Goal: Task Accomplishment & Management: Use online tool/utility

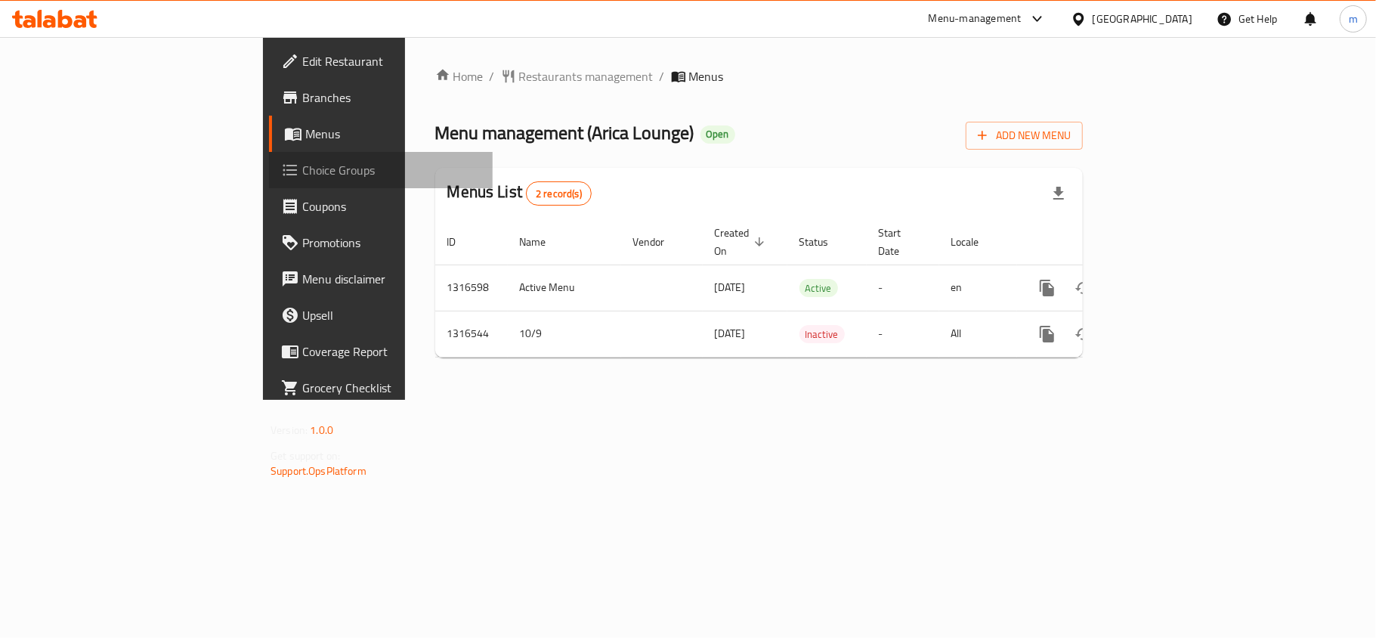
click at [302, 177] on span "Choice Groups" at bounding box center [391, 170] width 178 height 18
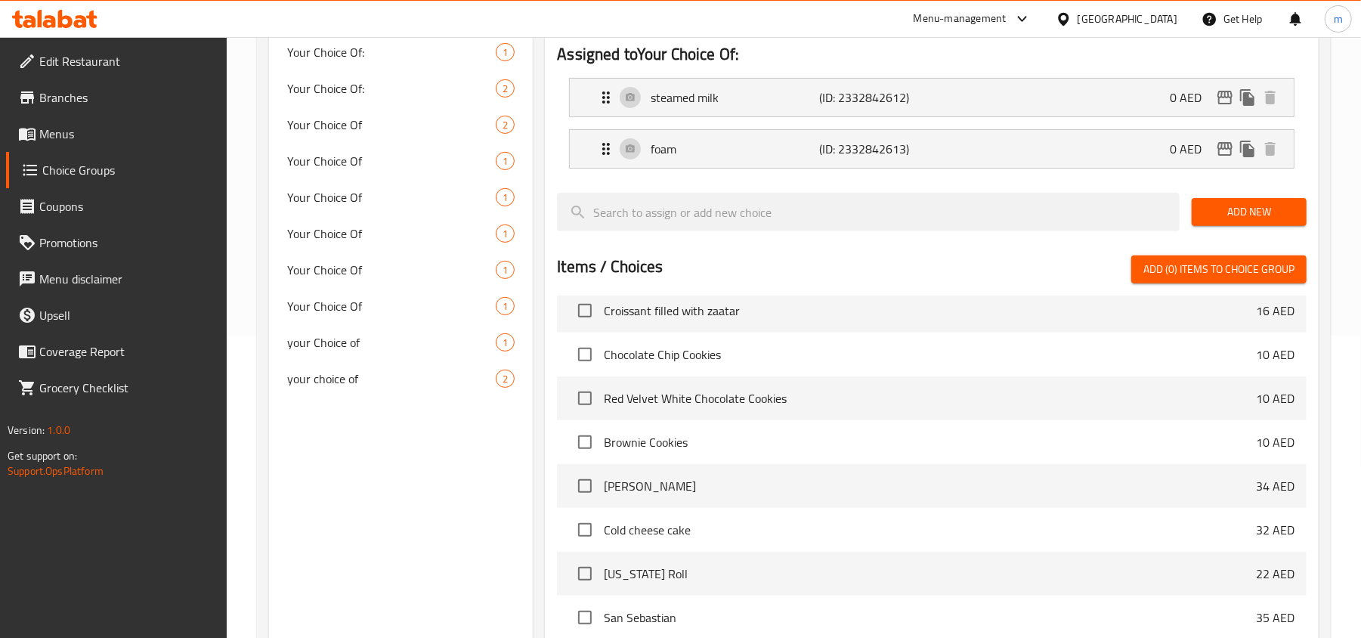
scroll to position [201, 0]
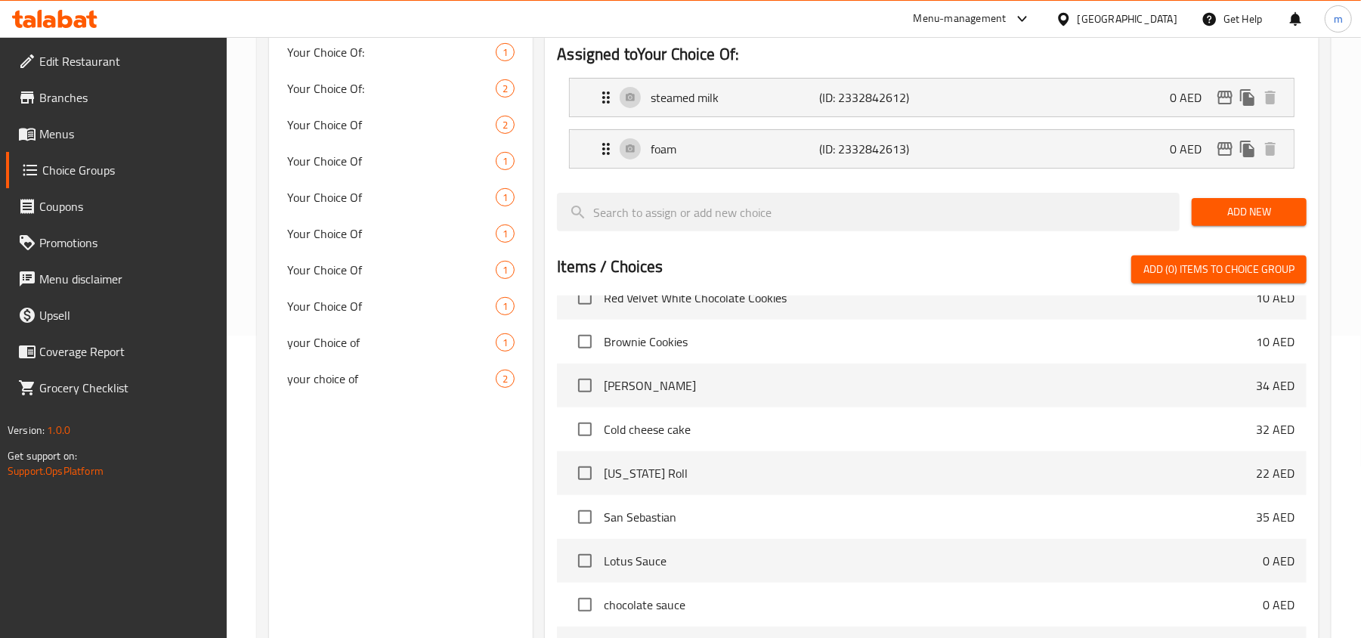
click at [611, 236] on div at bounding box center [868, 212] width 635 height 51
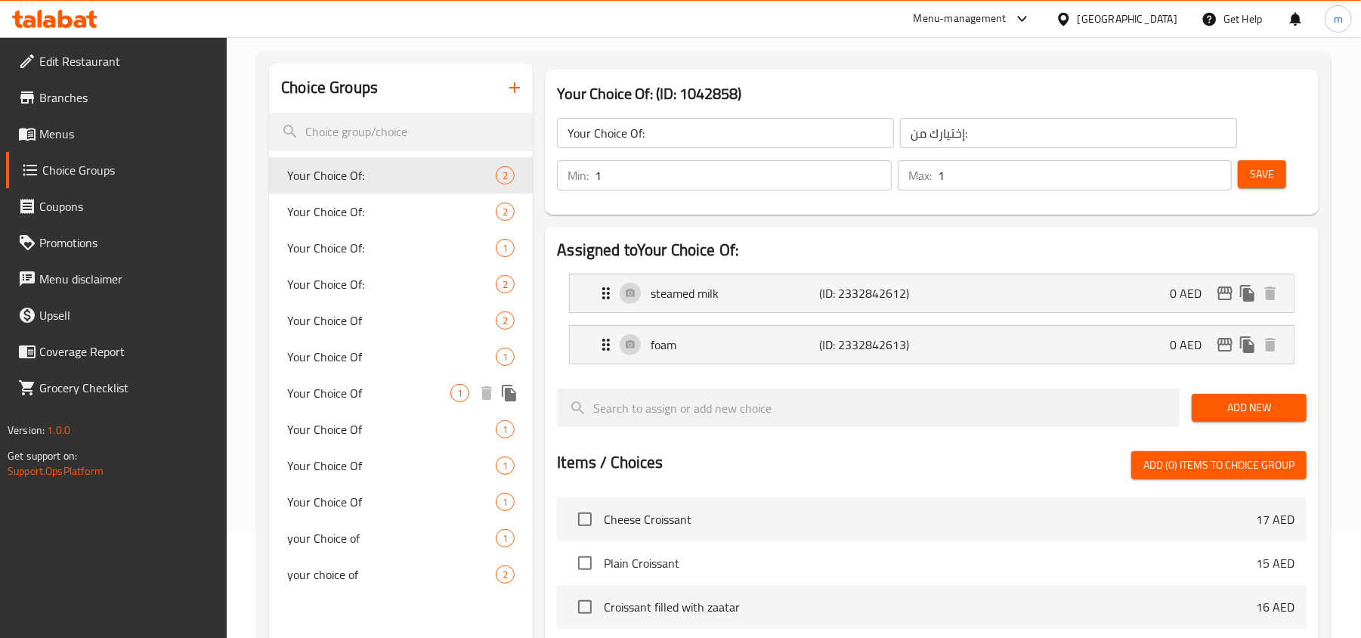
scroll to position [509, 0]
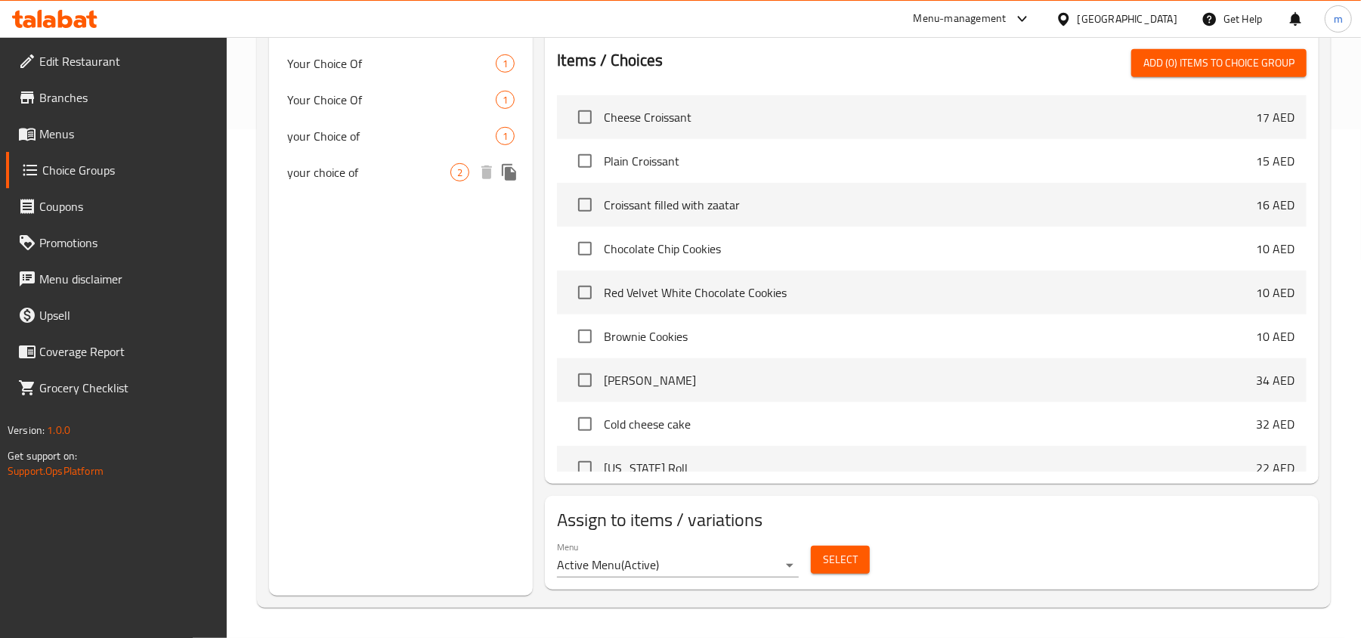
click at [381, 168] on span "your choice of" at bounding box center [368, 172] width 163 height 18
type input "your choice of"
type input "اختيارك من"
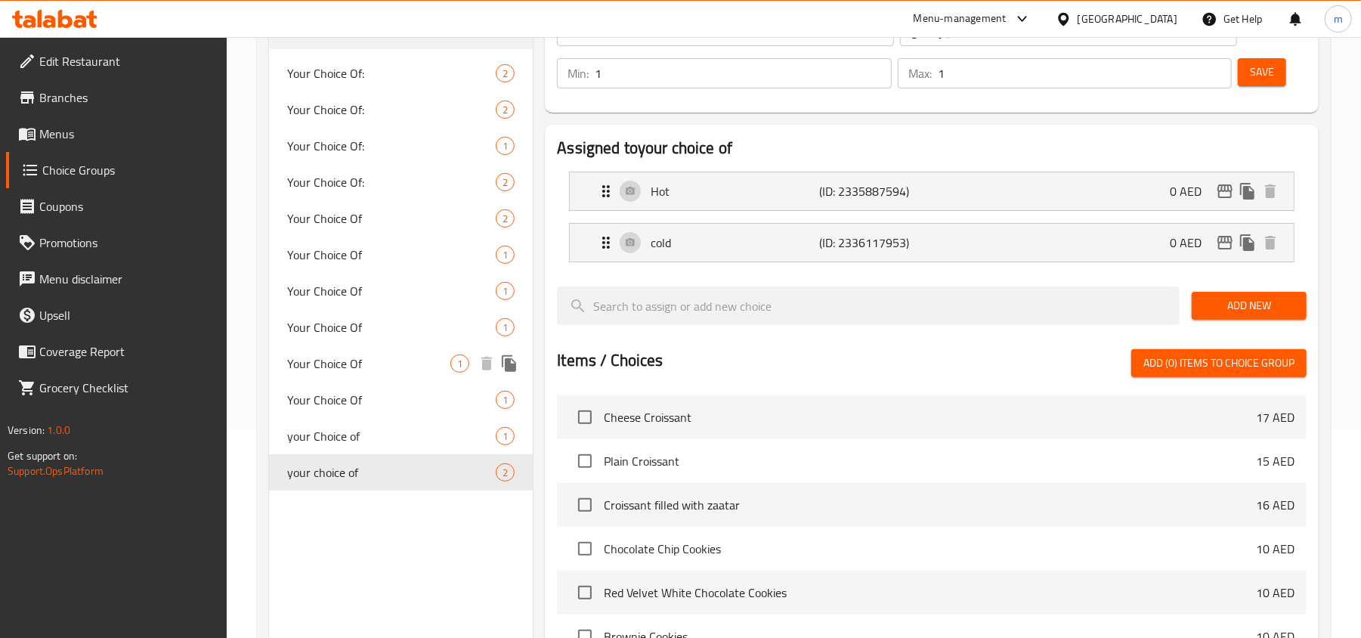
scroll to position [207, 0]
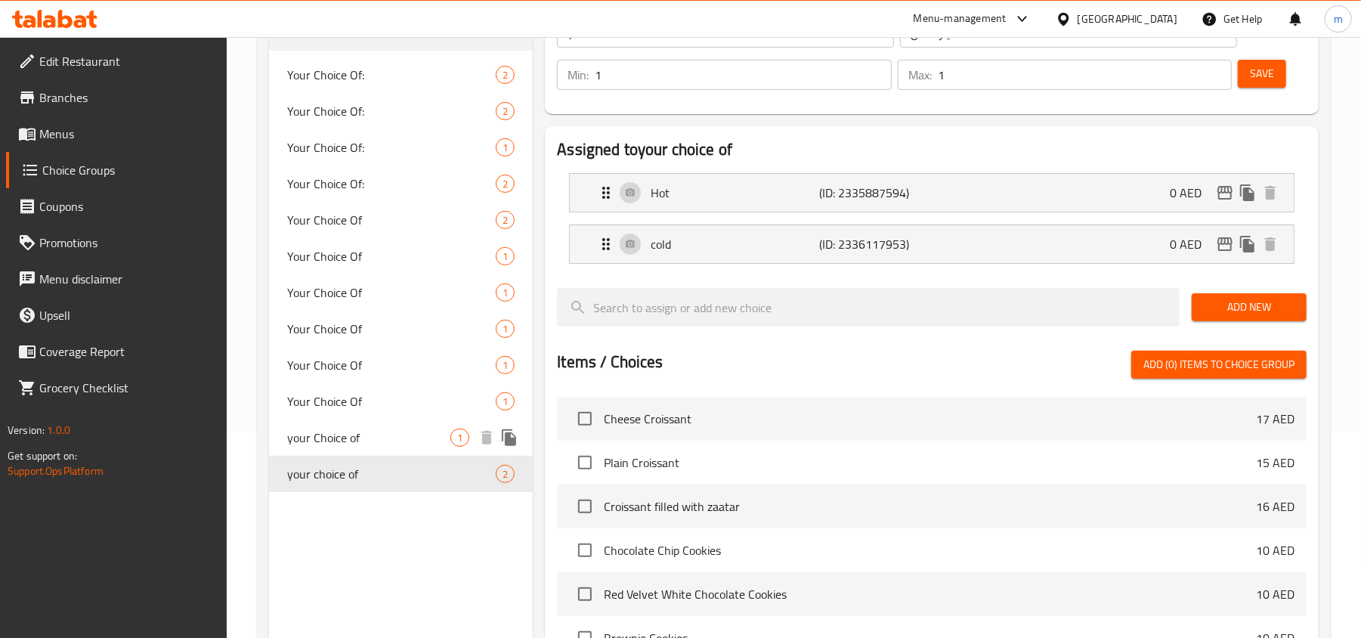
click at [388, 426] on div "your Choice of 1" at bounding box center [401, 437] width 264 height 36
type input "your Choice of"
type input "اختيارك من"
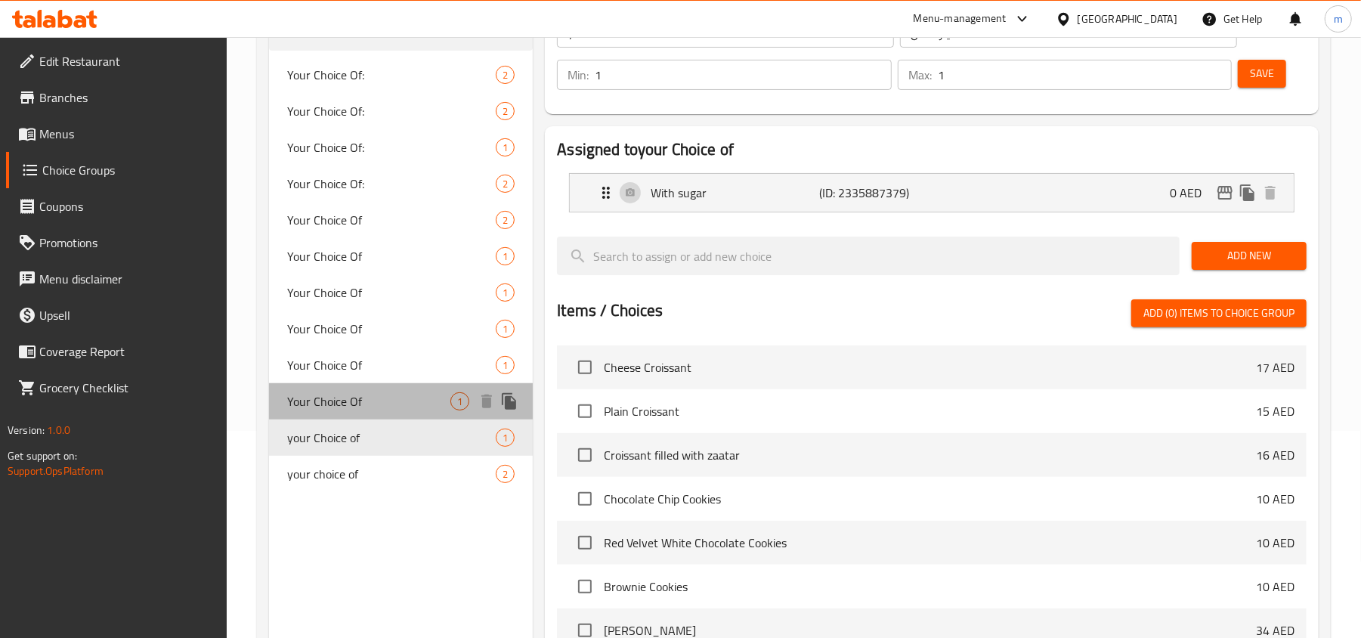
click at [363, 405] on span "Your Choice Of" at bounding box center [368, 401] width 163 height 18
type input "Your Choice Of"
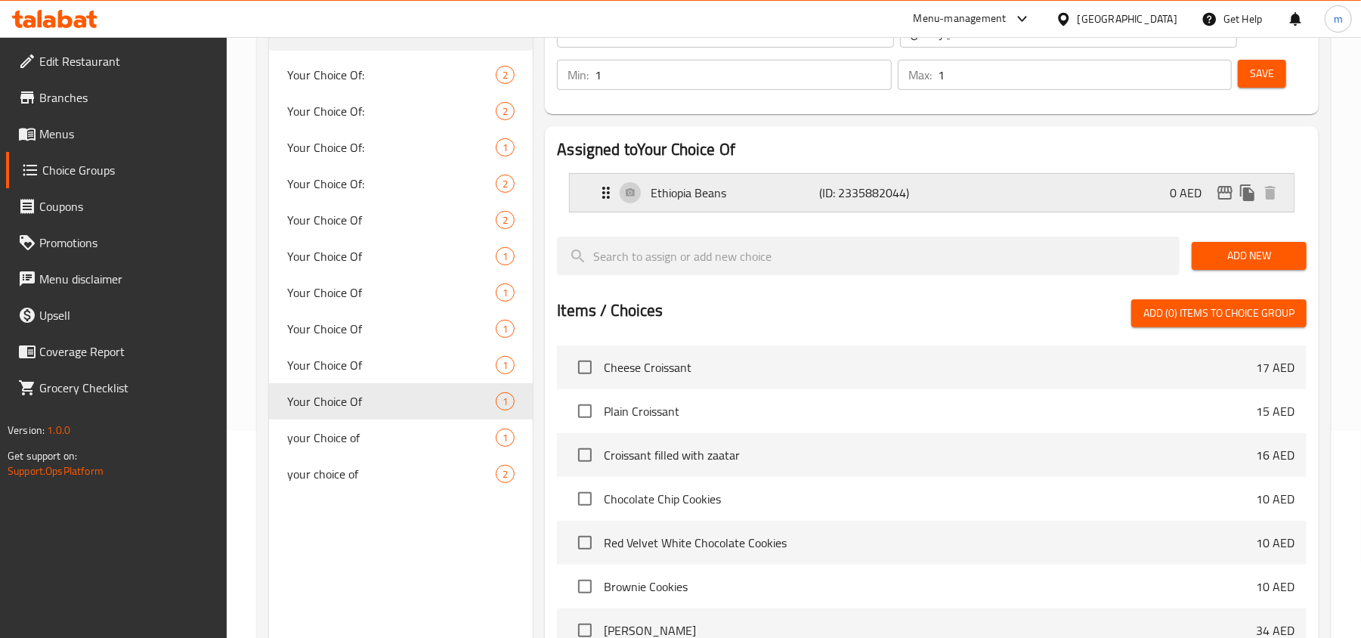
click at [710, 184] on p "Ethiopia Beans" at bounding box center [735, 193] width 169 height 18
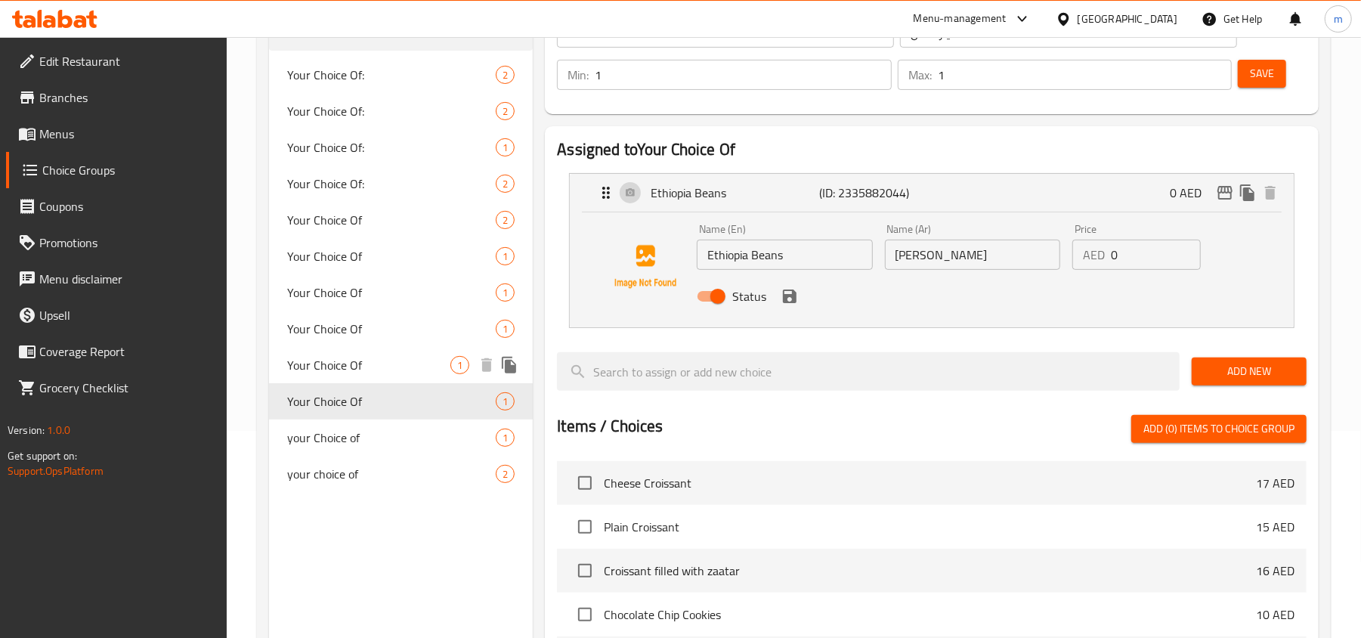
click at [381, 367] on span "Your Choice Of" at bounding box center [368, 365] width 163 height 18
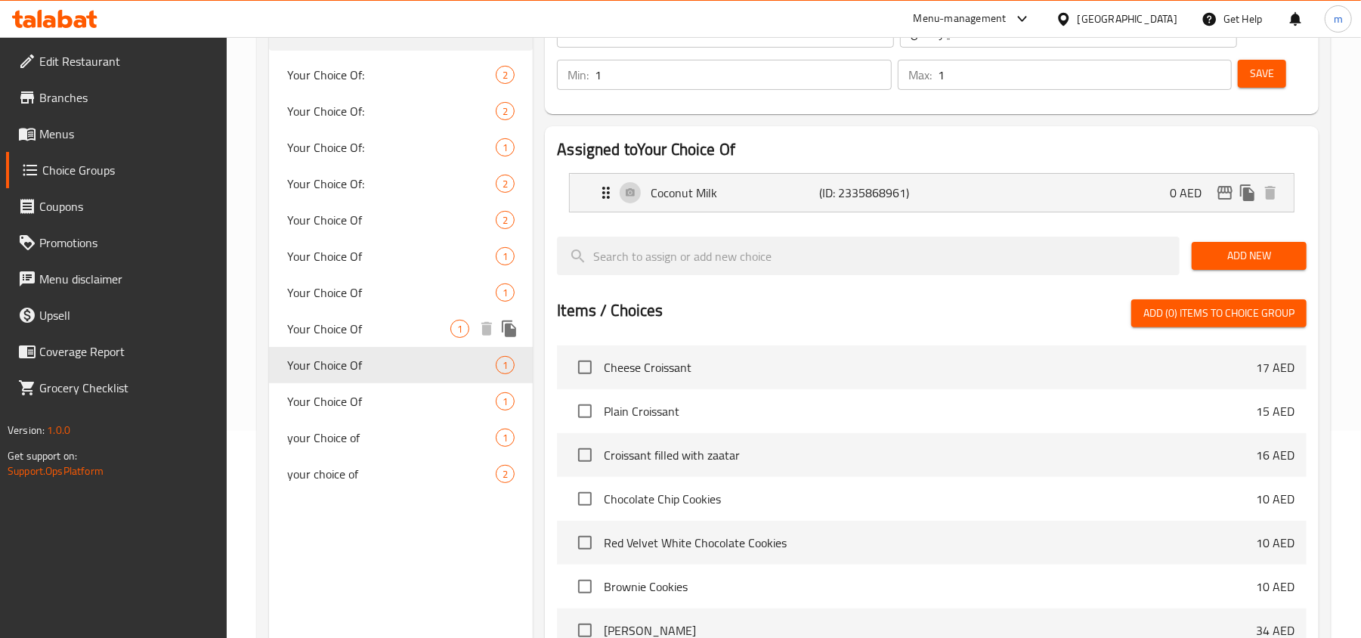
click at [376, 331] on span "Your Choice Of" at bounding box center [368, 329] width 163 height 18
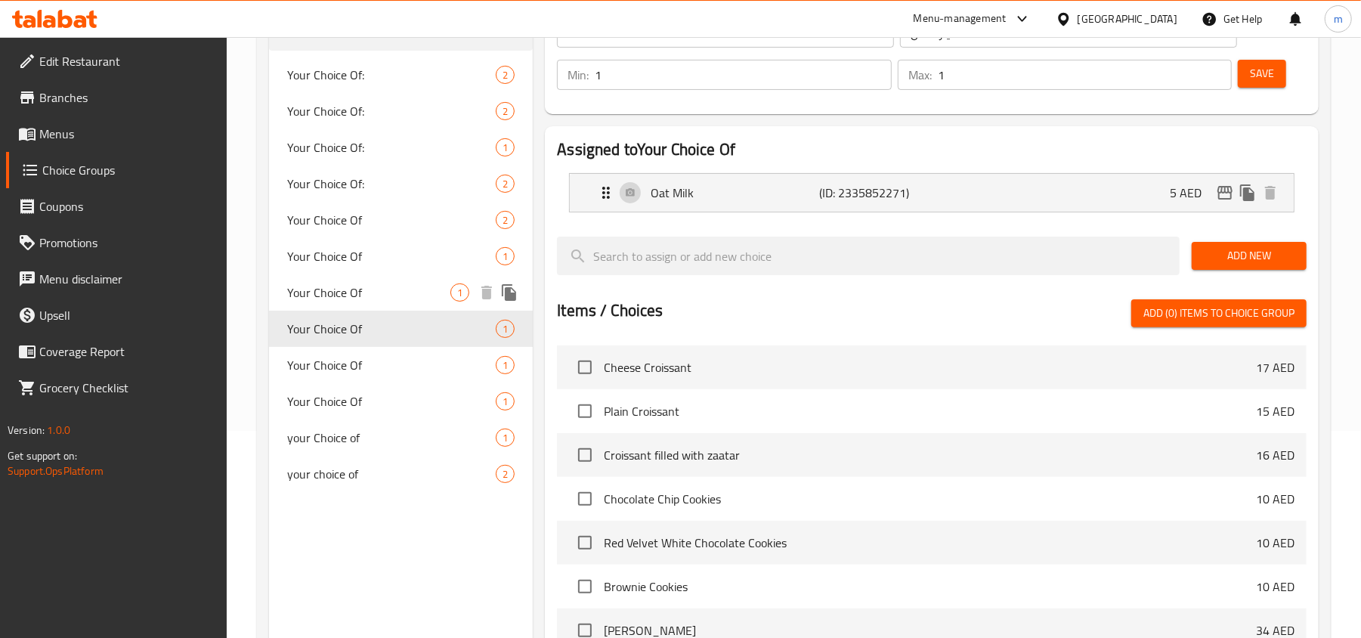
click at [363, 292] on span "Your Choice Of" at bounding box center [368, 292] width 163 height 18
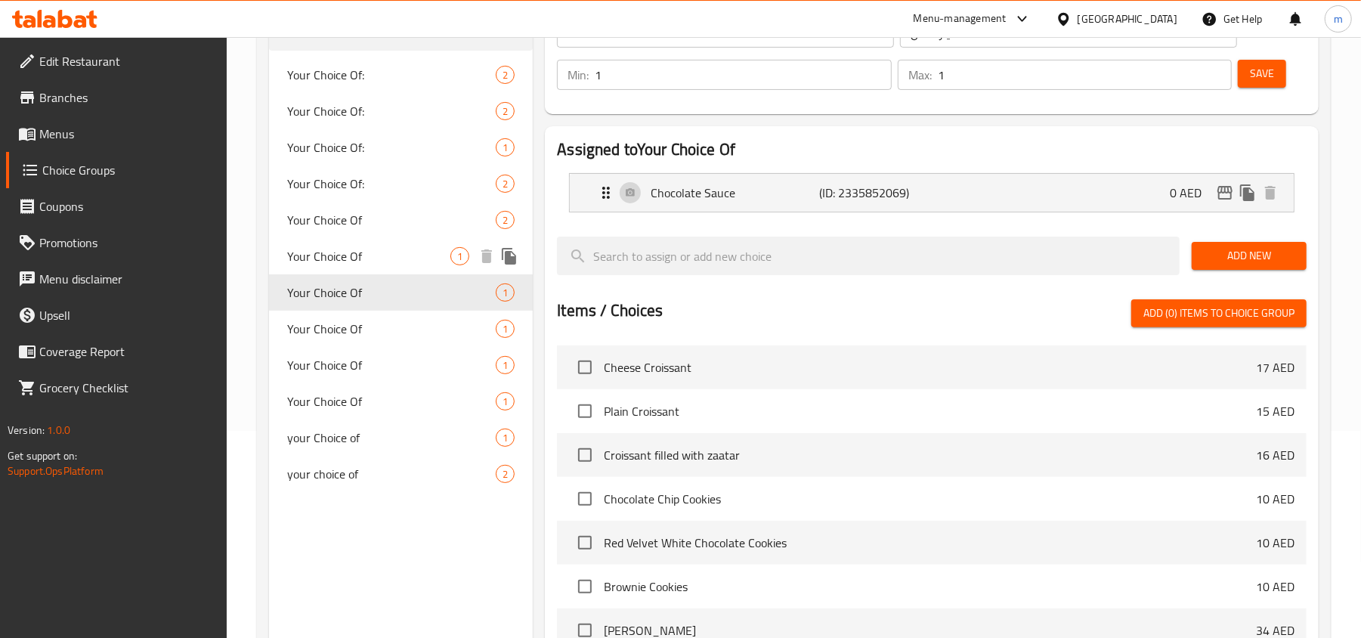
click at [358, 258] on span "Your Choice Of" at bounding box center [368, 256] width 163 height 18
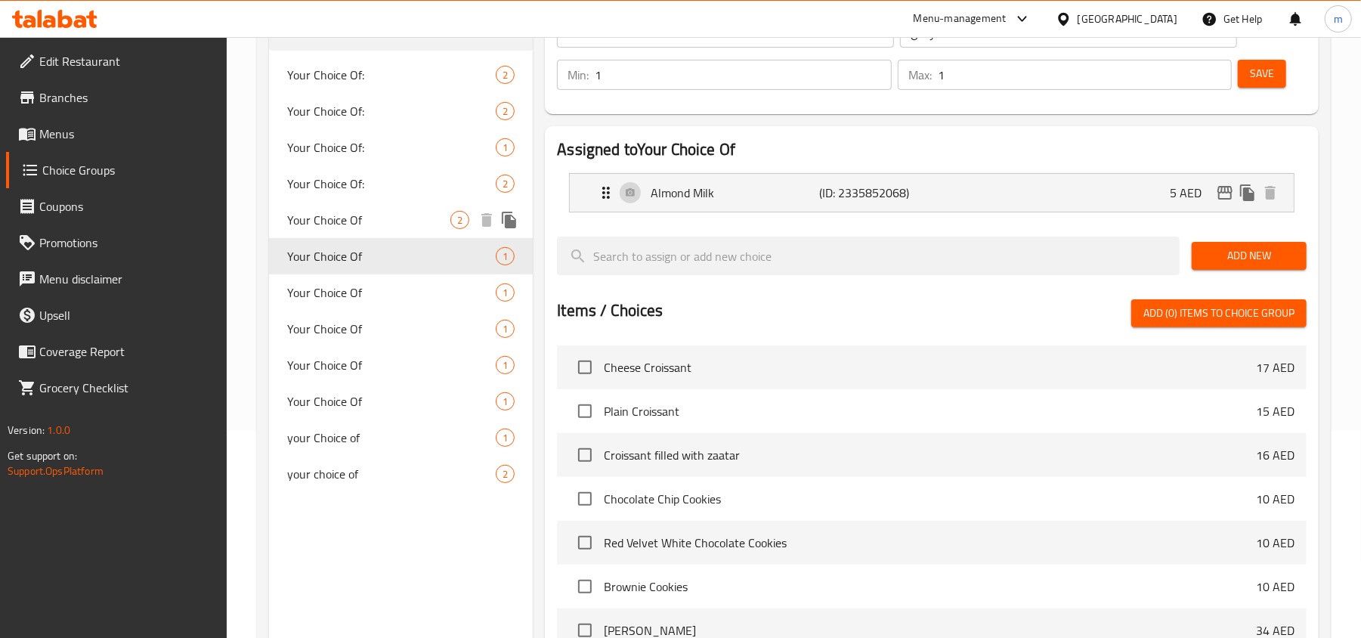
click at [345, 219] on span "Your Choice Of" at bounding box center [368, 220] width 163 height 18
type input "اختيارك"
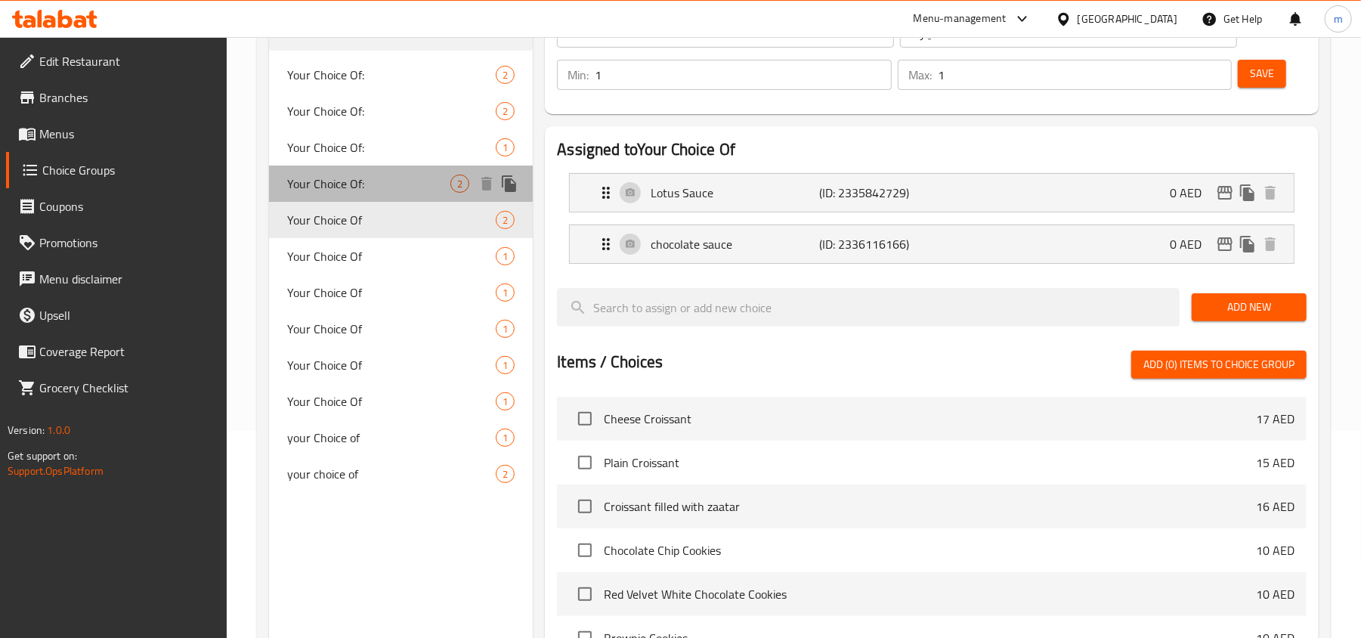
click at [348, 176] on span "Your Choice Of:" at bounding box center [368, 184] width 163 height 18
type input "Your Choice Of:"
type input "إختيارك من:"
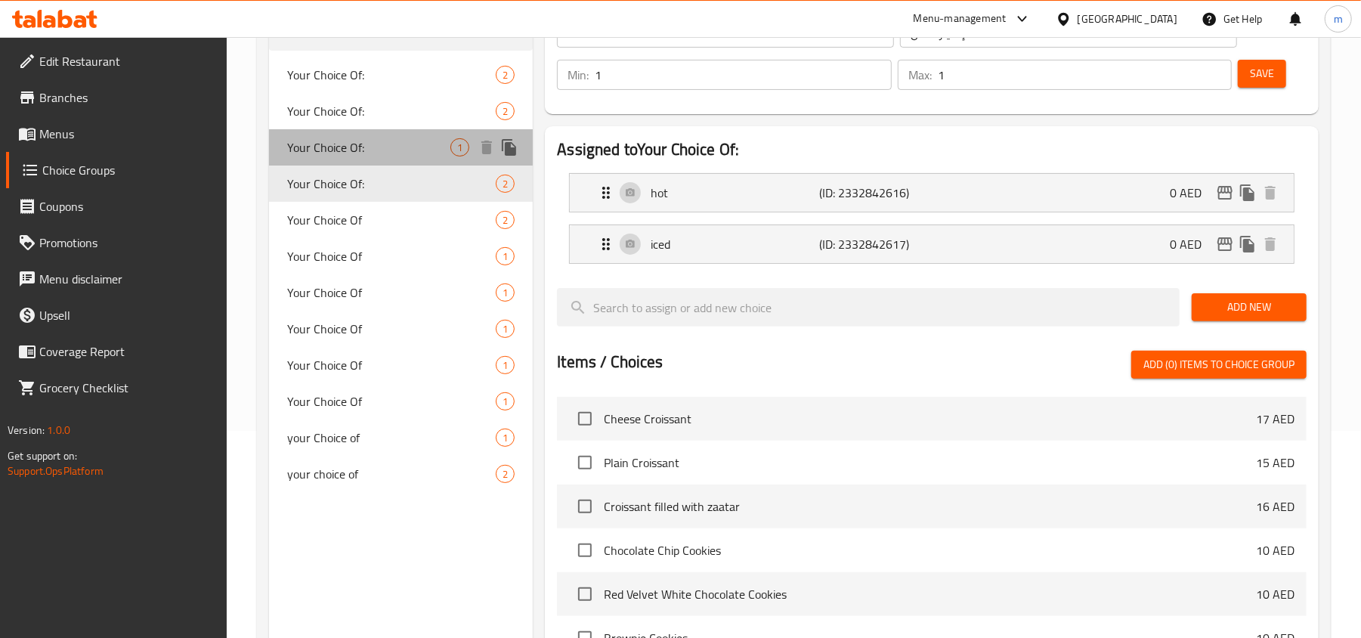
click at [348, 144] on span "Your Choice Of:" at bounding box center [368, 147] width 163 height 18
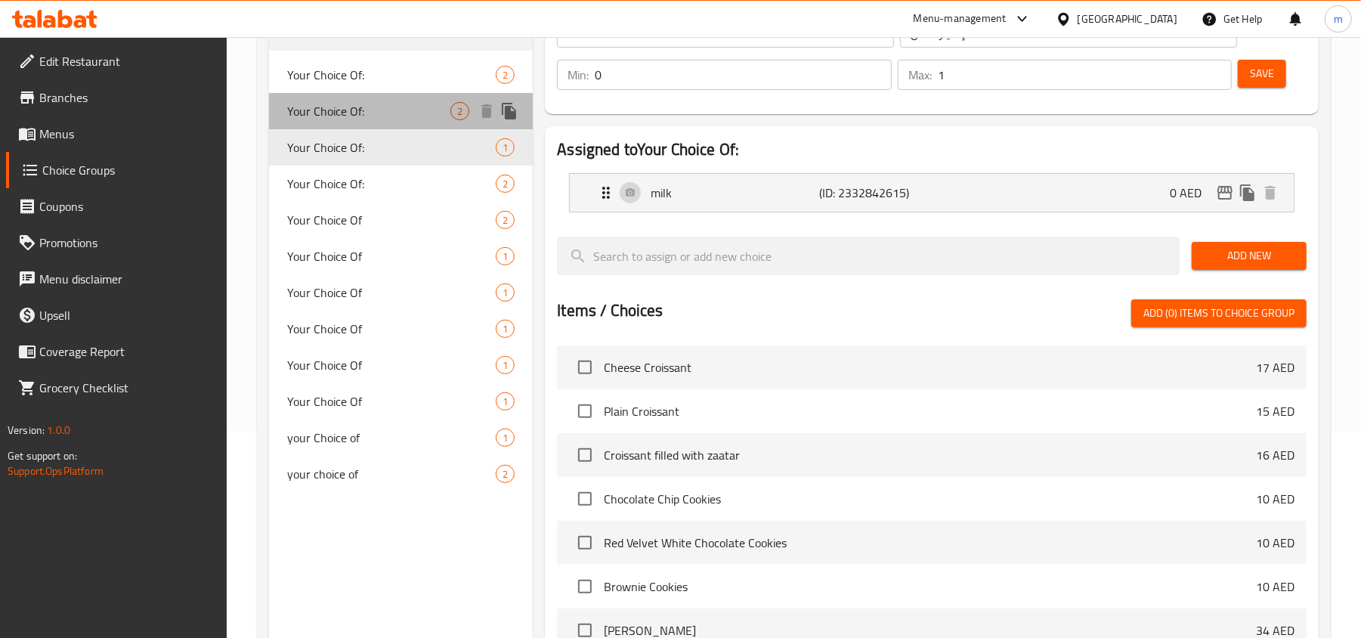
click at [351, 110] on span "Your Choice Of:" at bounding box center [368, 111] width 163 height 18
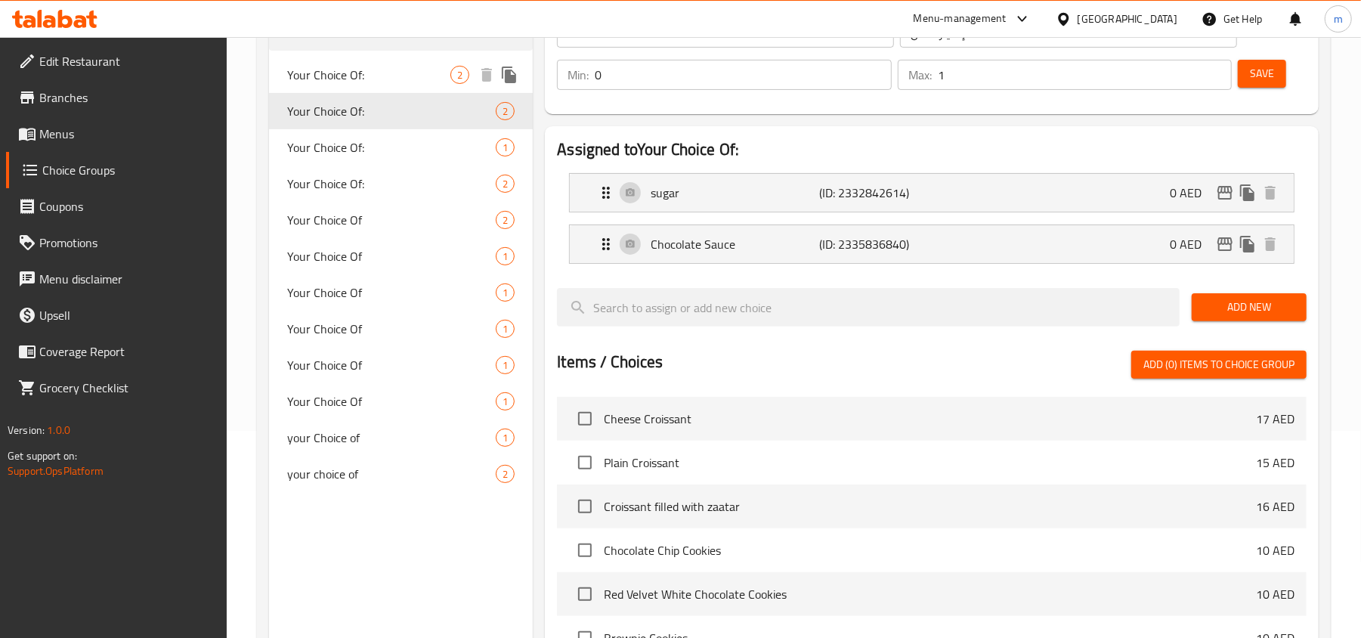
click at [349, 76] on span "Your Choice Of:" at bounding box center [368, 75] width 163 height 18
type input "1"
